Goal: Task Accomplishment & Management: Manage account settings

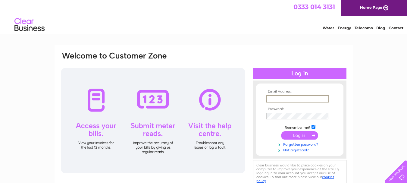
click at [273, 97] on input "text" at bounding box center [298, 98] width 63 height 7
type input "IBRNU9@YAHOO.COM"
click at [300, 139] on input "submit" at bounding box center [299, 135] width 37 height 8
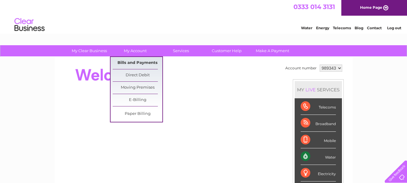
click at [146, 59] on link "Bills and Payments" at bounding box center [138, 63] width 50 height 12
click at [146, 62] on link "Bills and Payments" at bounding box center [138, 63] width 50 height 12
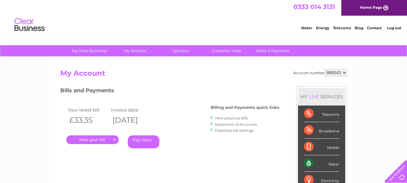
click at [394, 29] on link "Log out" at bounding box center [395, 28] width 14 height 5
